Goal: Information Seeking & Learning: Learn about a topic

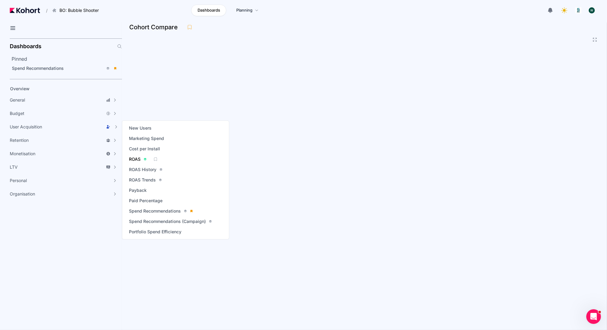
click at [132, 159] on span "ROAS" at bounding box center [135, 159] width 12 height 6
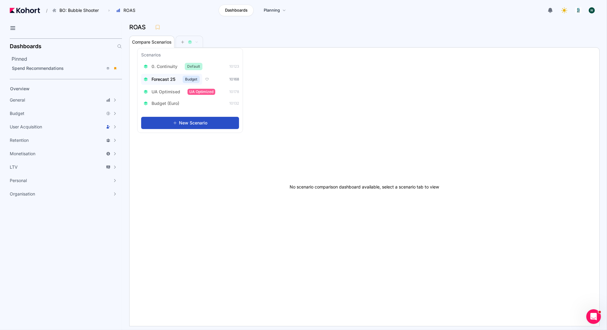
click at [159, 78] on span "Forecast 25" at bounding box center [164, 79] width 24 height 6
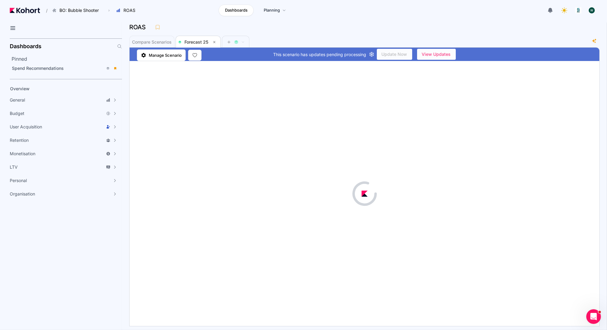
click at [401, 30] on div "ROAS" at bounding box center [362, 27] width 466 height 9
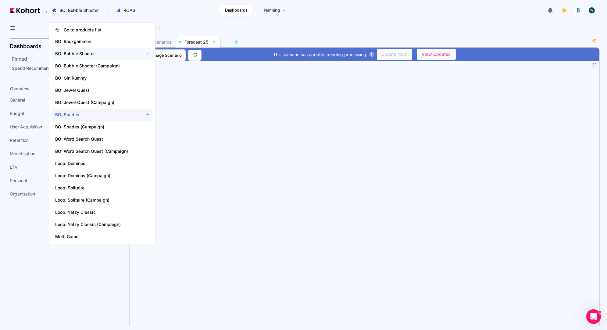
click at [84, 115] on span "BO: Spades" at bounding box center [95, 115] width 80 height 6
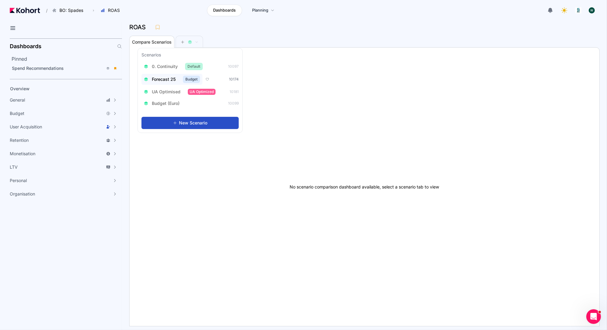
click at [166, 80] on span "Forecast 25" at bounding box center [164, 79] width 24 height 6
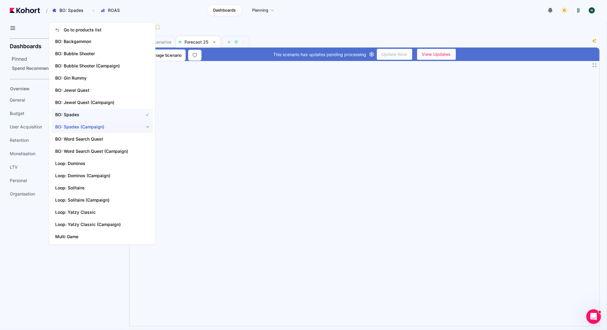
click at [81, 124] on span "BO: Spades (Campaign)" at bounding box center [95, 127] width 80 height 6
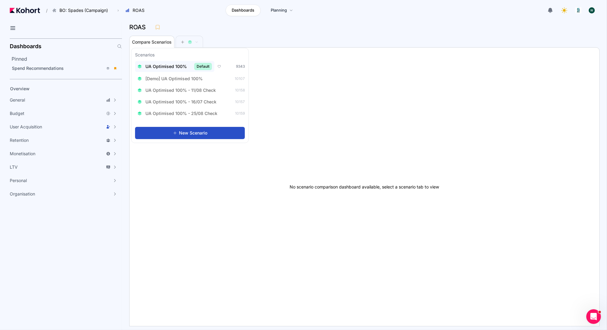
click at [168, 67] on span "UA Optimised 100%" at bounding box center [165, 66] width 41 height 6
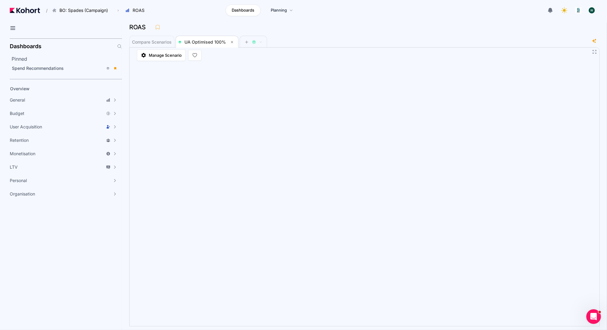
click at [478, 37] on div "Compare Scenarios UA Optimised 100%" at bounding box center [359, 41] width 461 height 12
